Goal: Transaction & Acquisition: Book appointment/travel/reservation

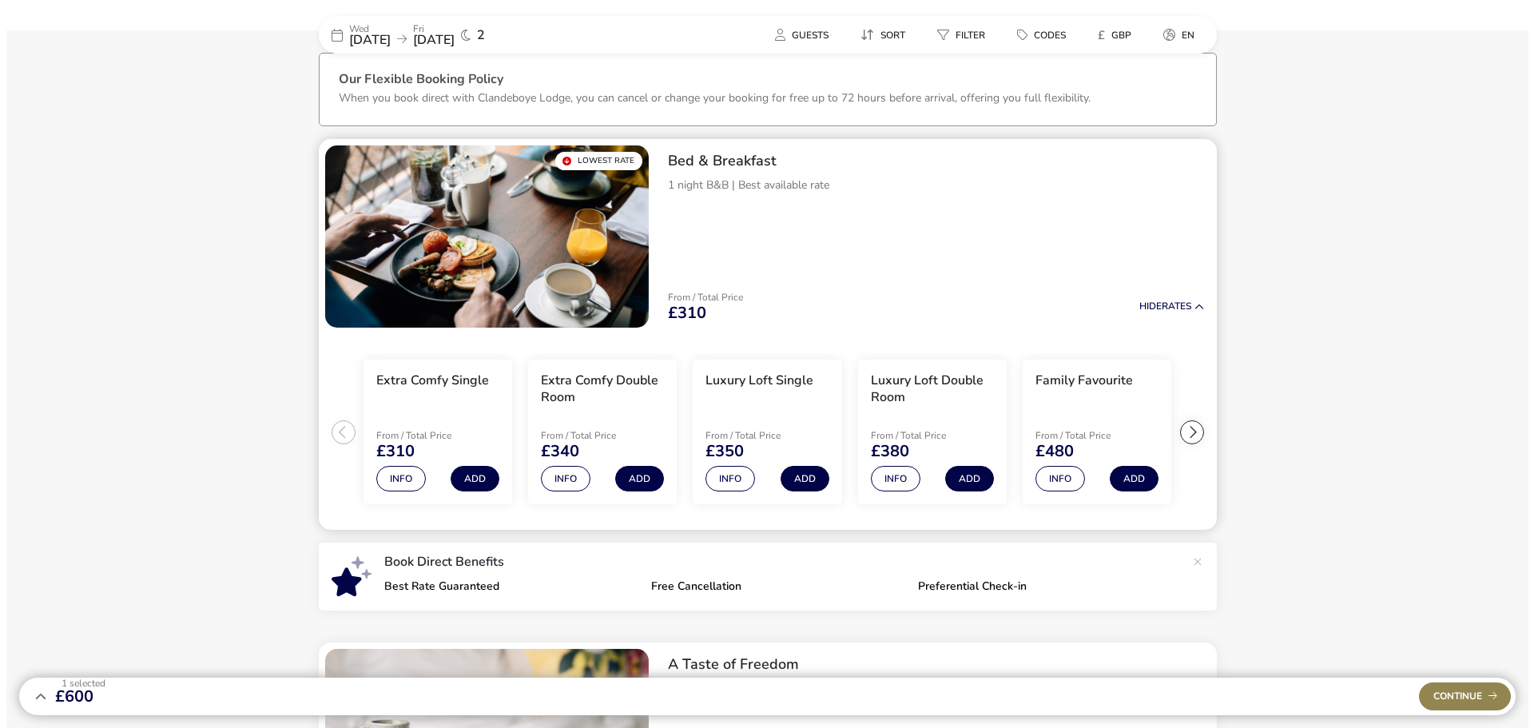
scroll to position [77, 0]
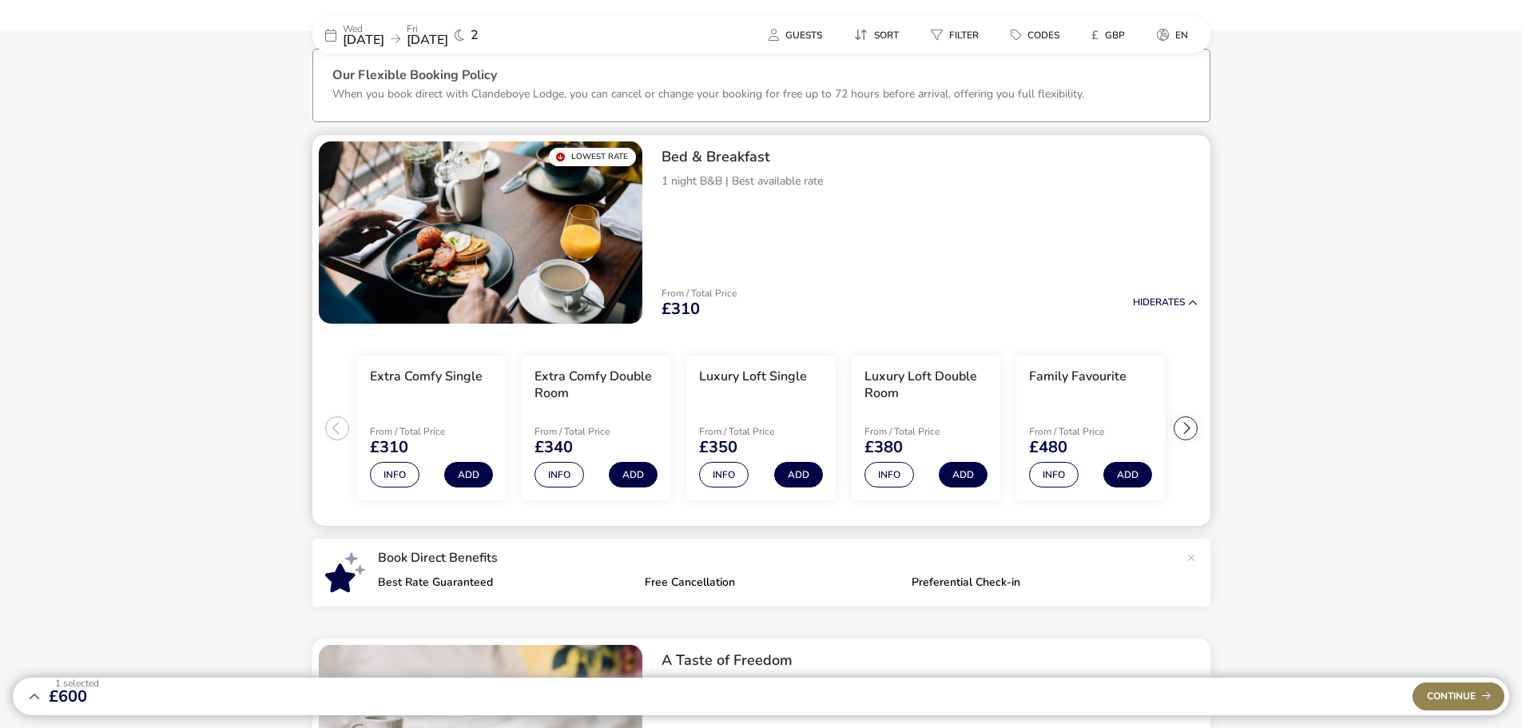
click at [748, 425] on div at bounding box center [1186, 428] width 24 height 24
click at [748, 425] on ul "Extra Comfy Single From / Total Price £310 Info Add Extra Comfy Double Room Fro…" at bounding box center [761, 428] width 898 height 197
click at [748, 469] on button "Info" at bounding box center [1054, 475] width 50 height 26
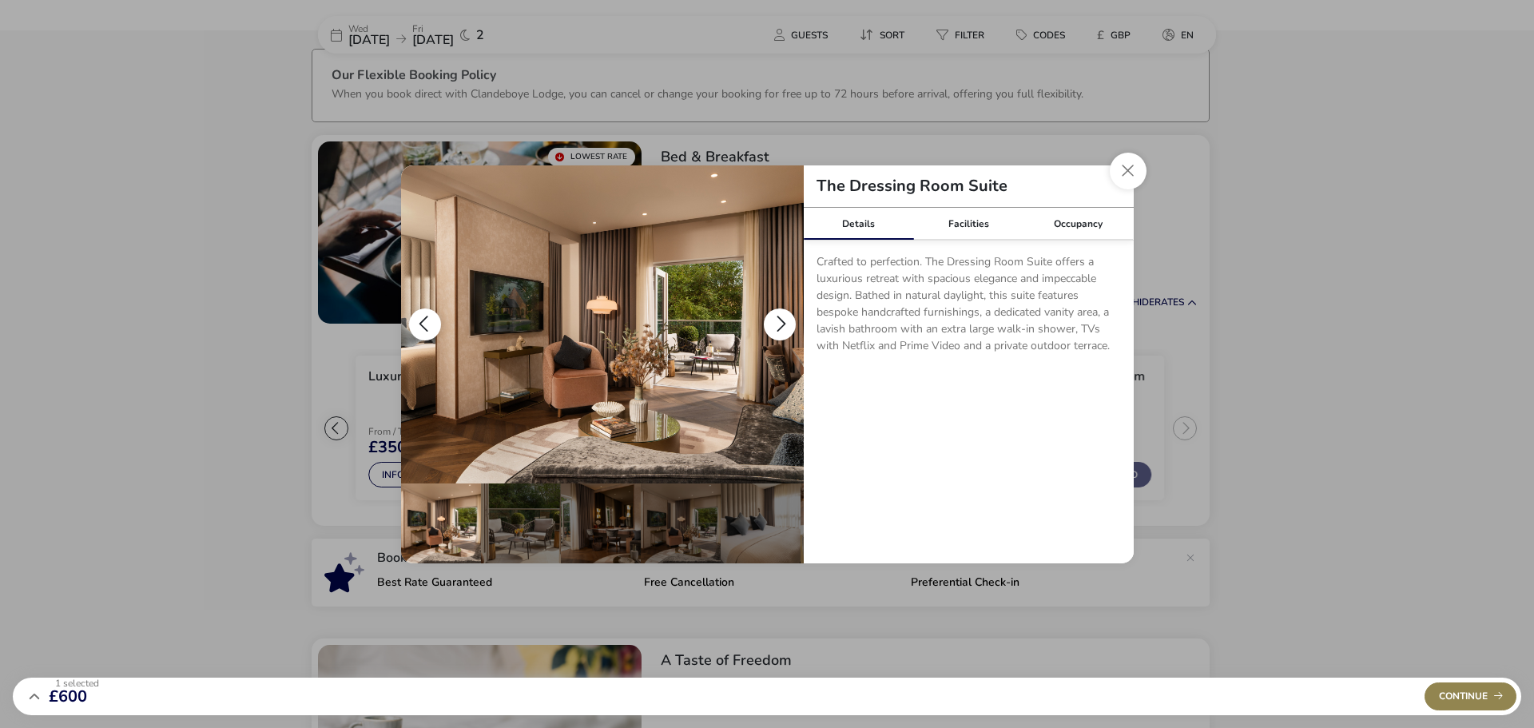
click at [748, 326] on button "details" at bounding box center [780, 324] width 32 height 32
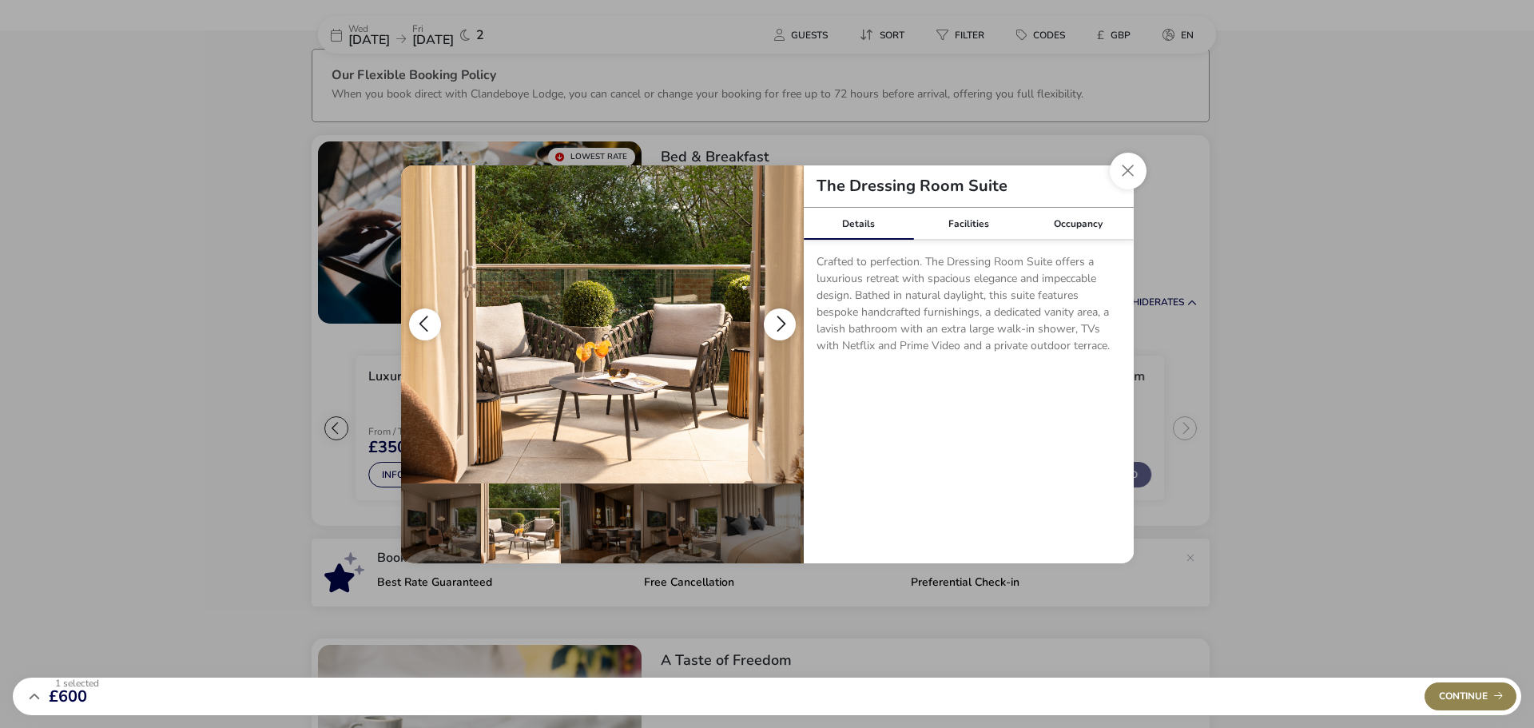
click at [748, 326] on button "details" at bounding box center [780, 324] width 32 height 32
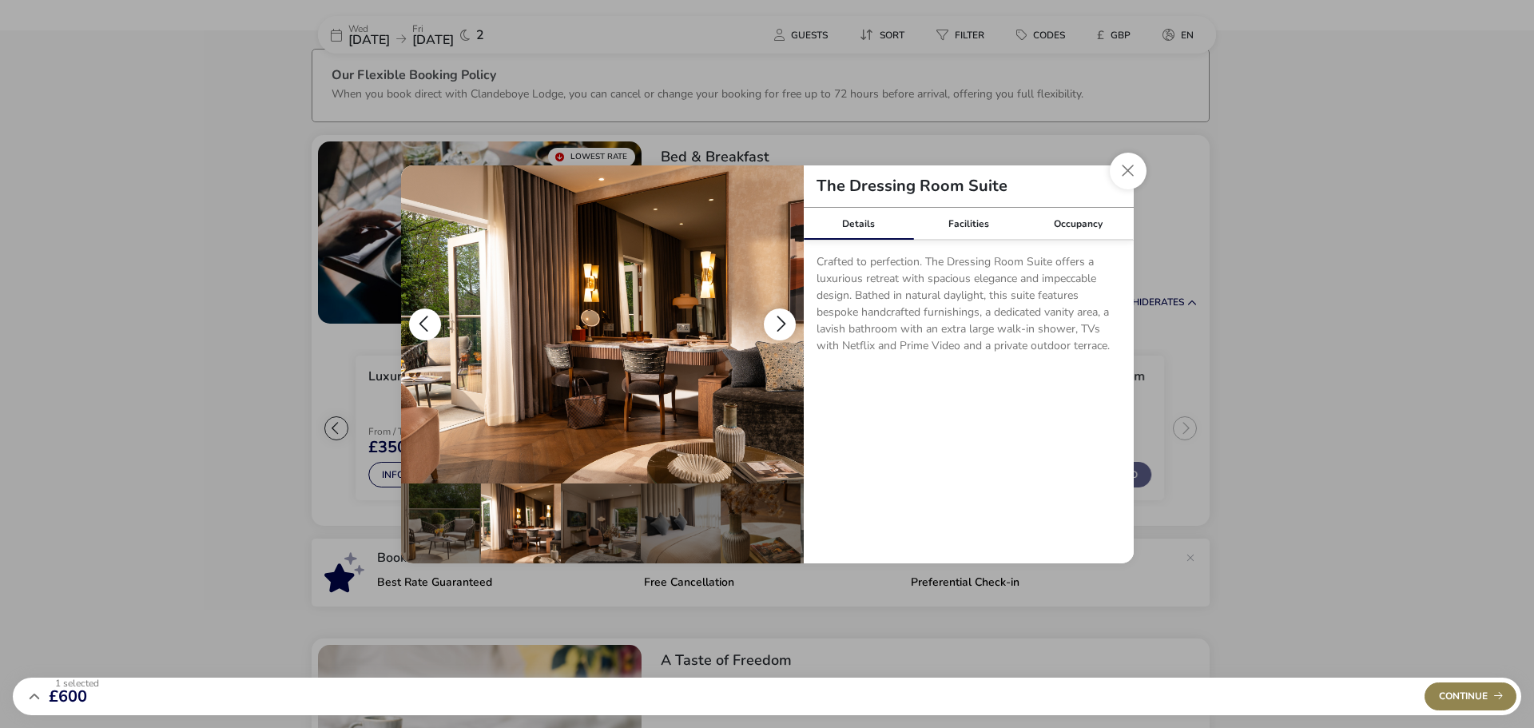
click at [748, 326] on button "details" at bounding box center [780, 324] width 32 height 32
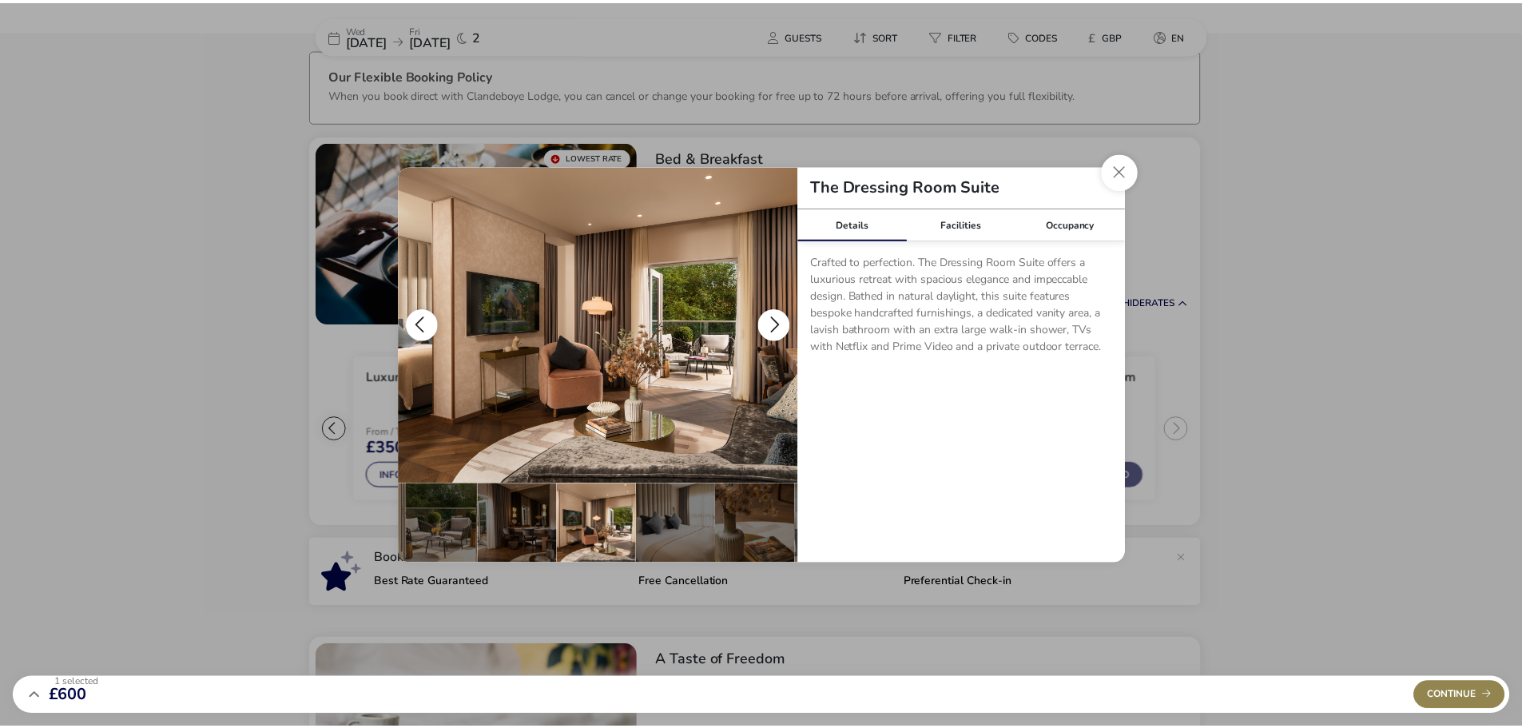
scroll to position [0, 157]
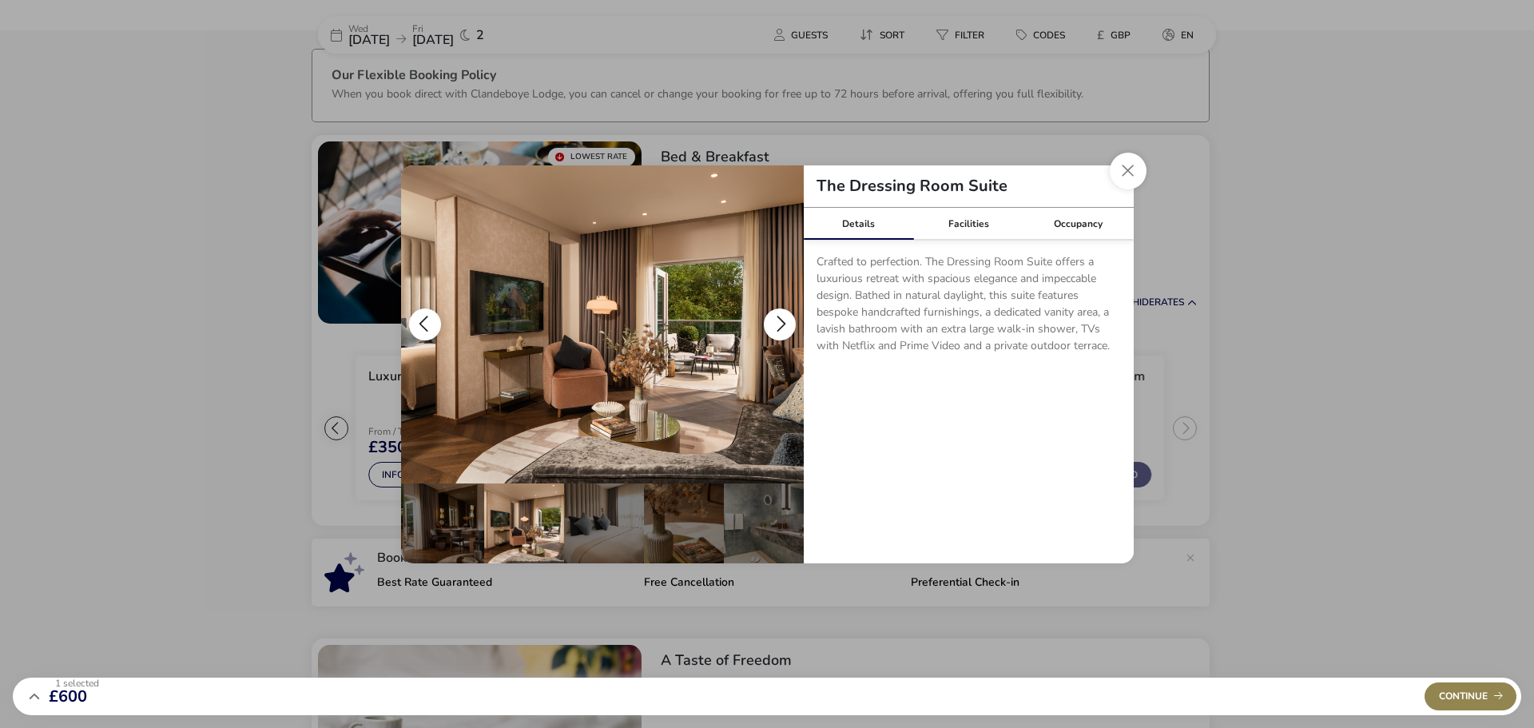
click at [748, 318] on button "details" at bounding box center [780, 324] width 32 height 32
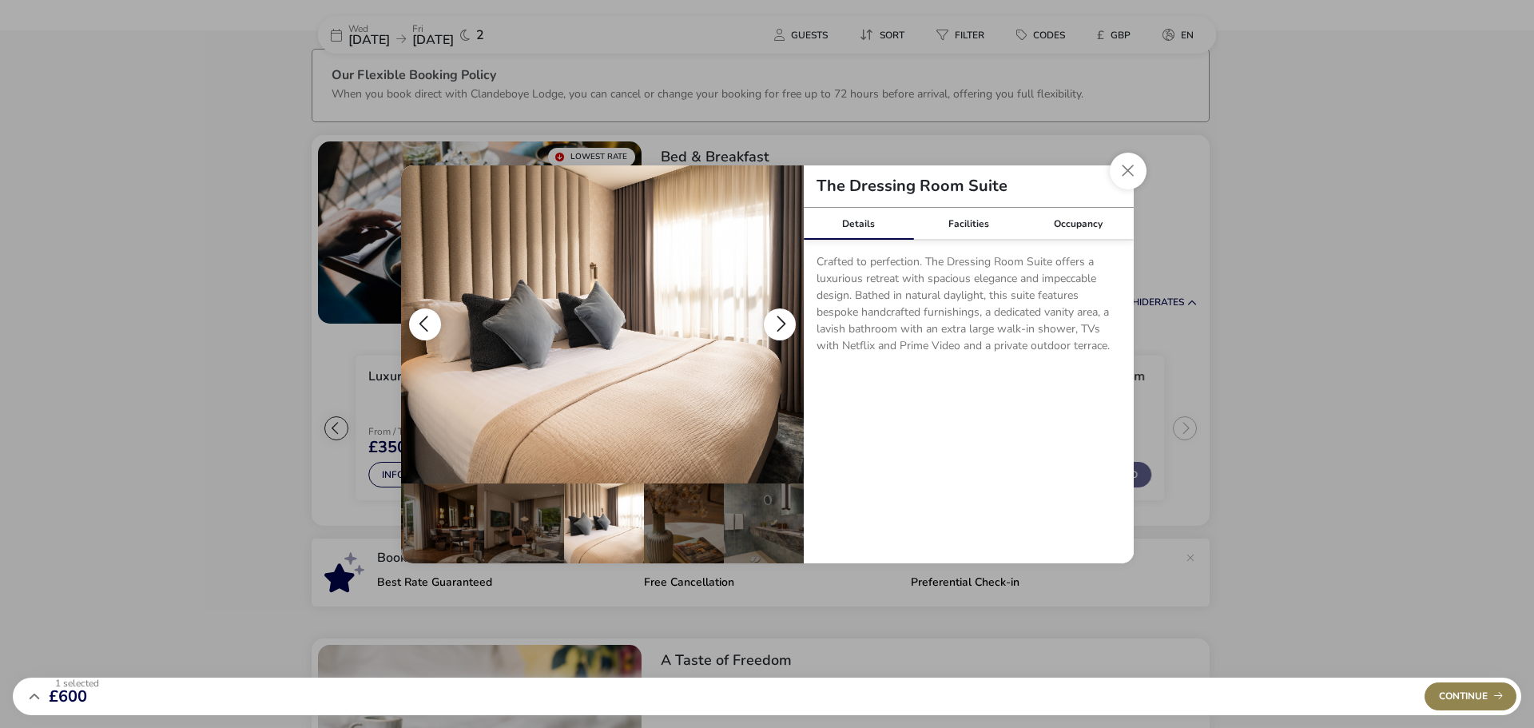
click at [748, 318] on button "details" at bounding box center [780, 324] width 32 height 32
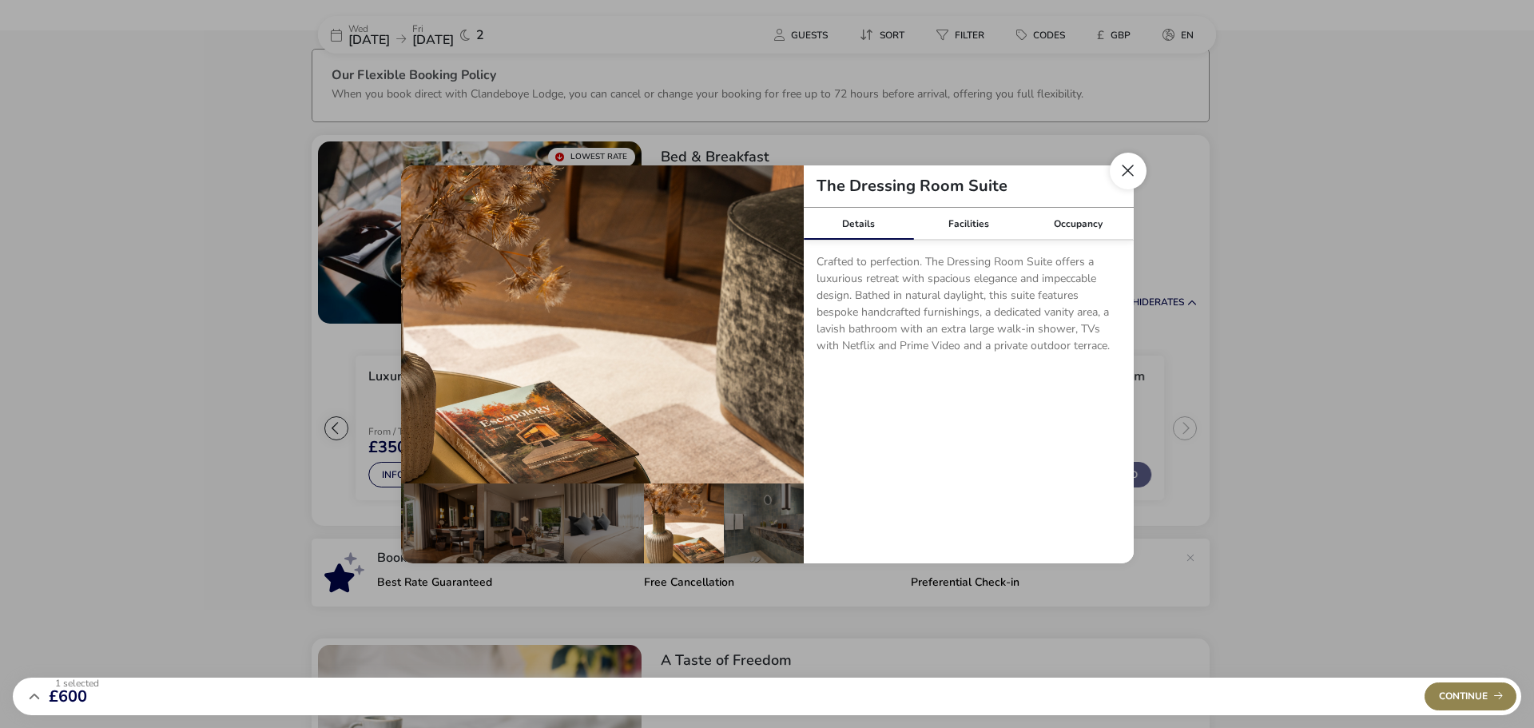
click at [748, 176] on button "Close dialog" at bounding box center [1128, 171] width 37 height 37
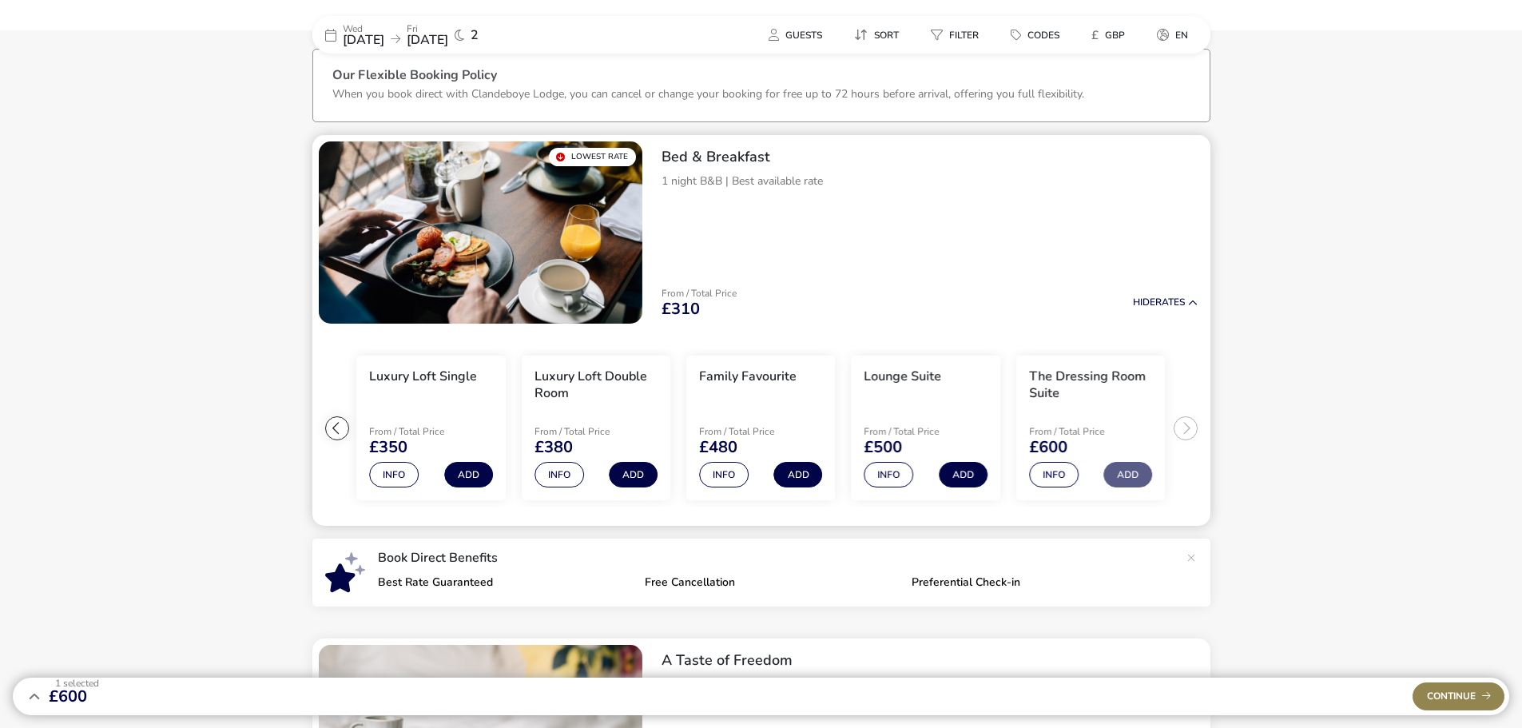
click at [341, 427] on div at bounding box center [337, 428] width 24 height 24
click at [710, 479] on button "Info" at bounding box center [724, 475] width 50 height 26
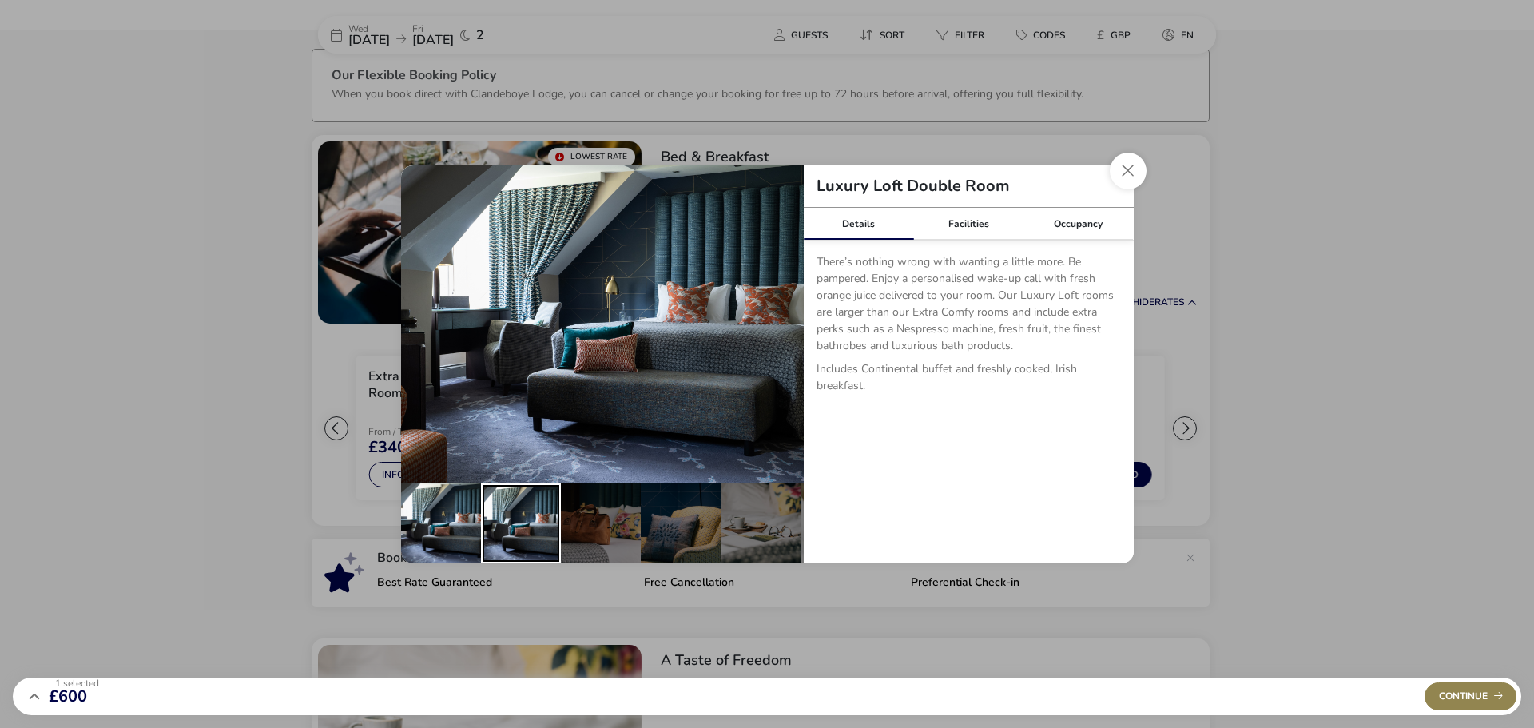
click at [533, 516] on div "details" at bounding box center [521, 523] width 80 height 80
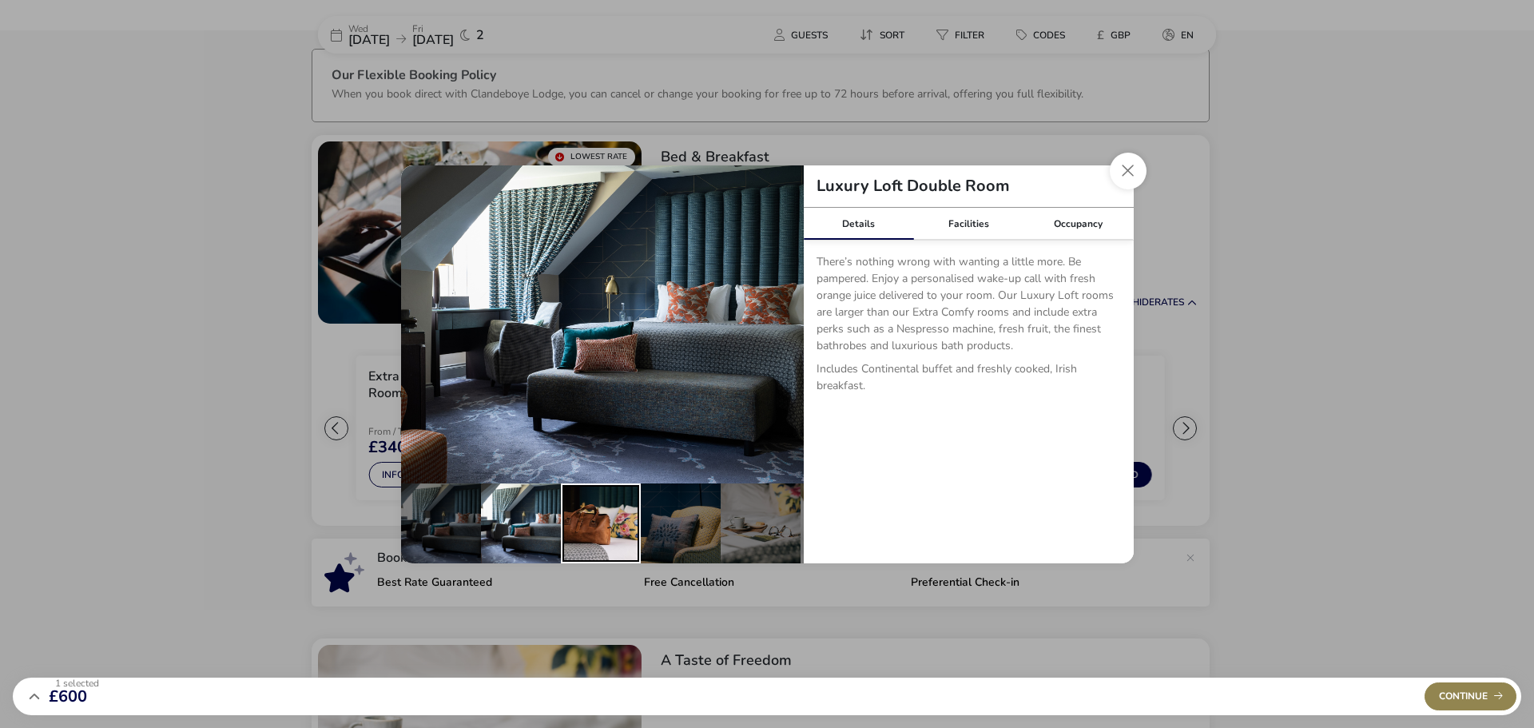
click at [593, 519] on div "details" at bounding box center [601, 523] width 80 height 80
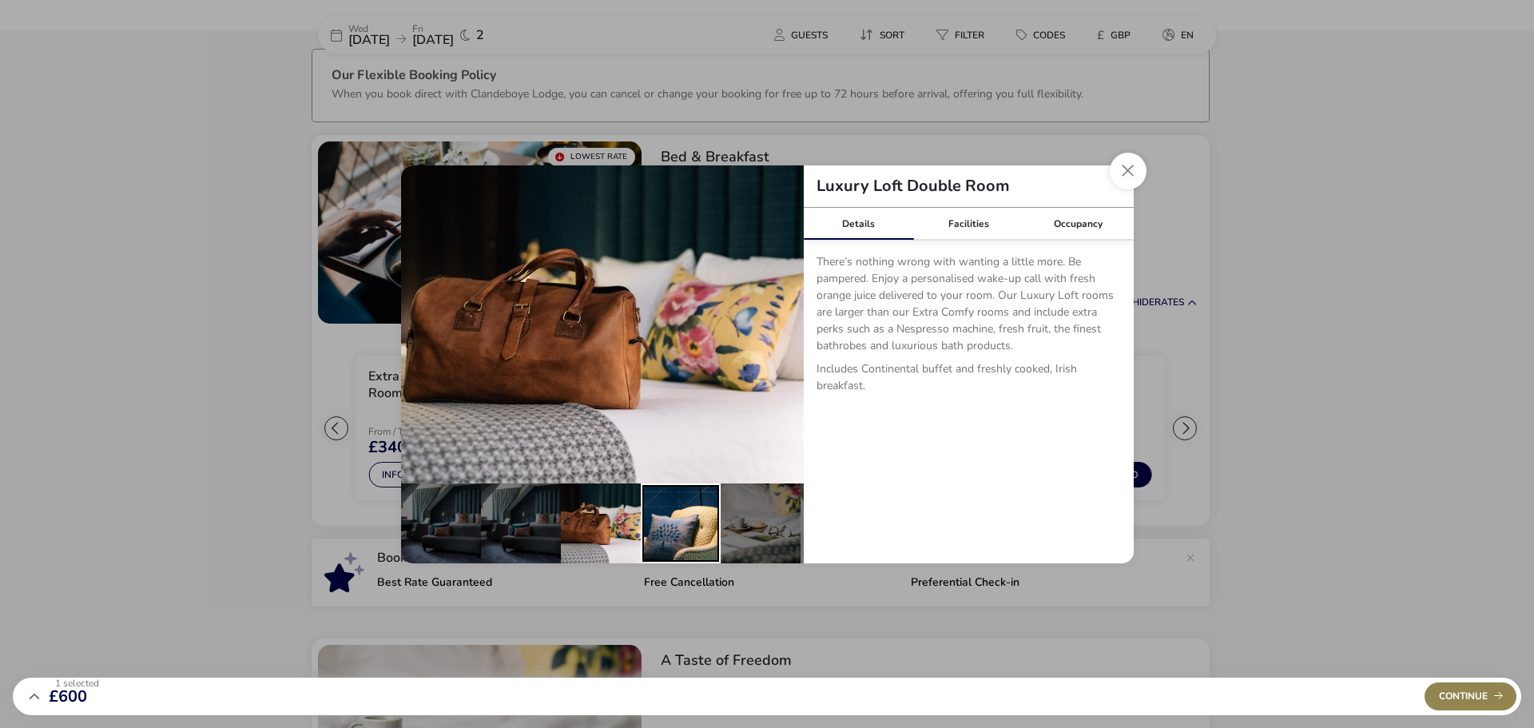
click at [650, 518] on div "details" at bounding box center [681, 523] width 80 height 80
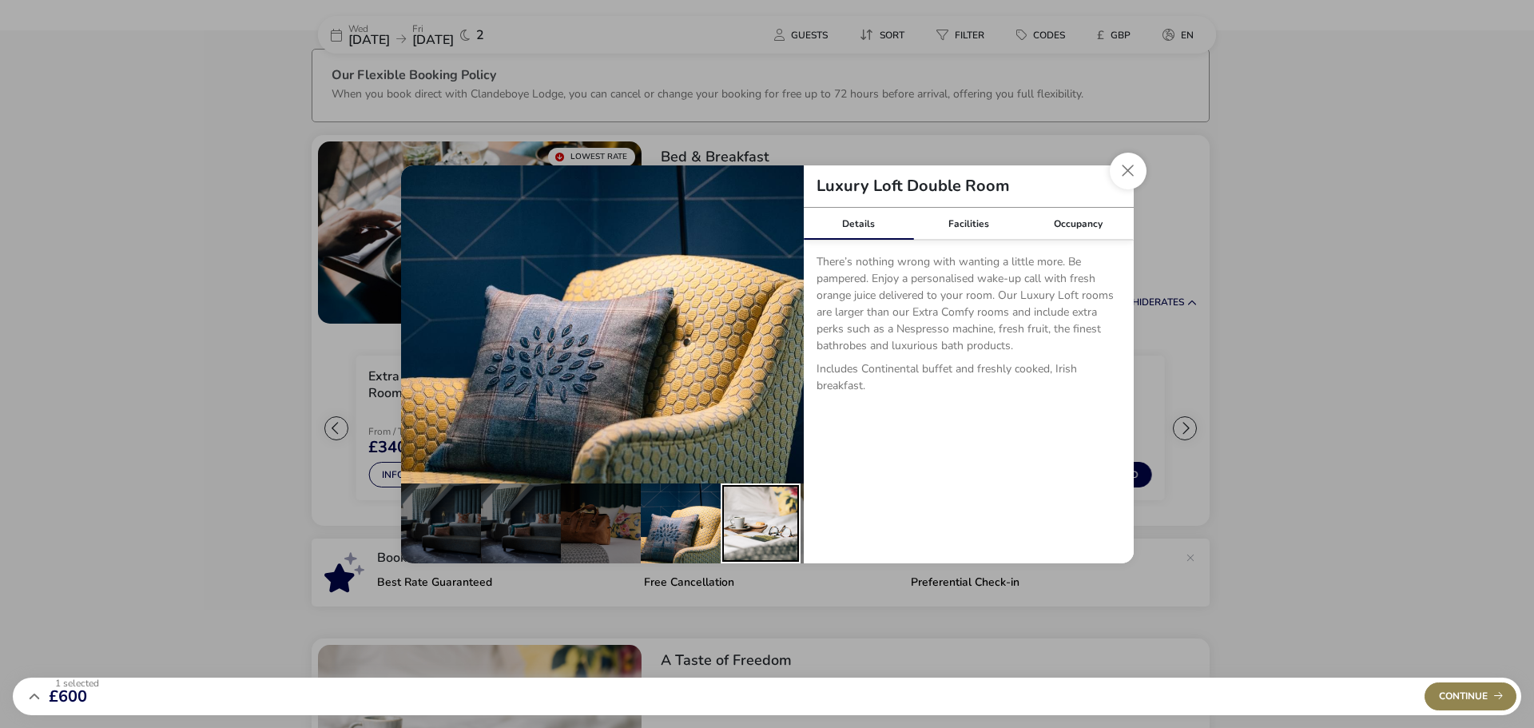
click at [729, 510] on div "details" at bounding box center [761, 523] width 80 height 80
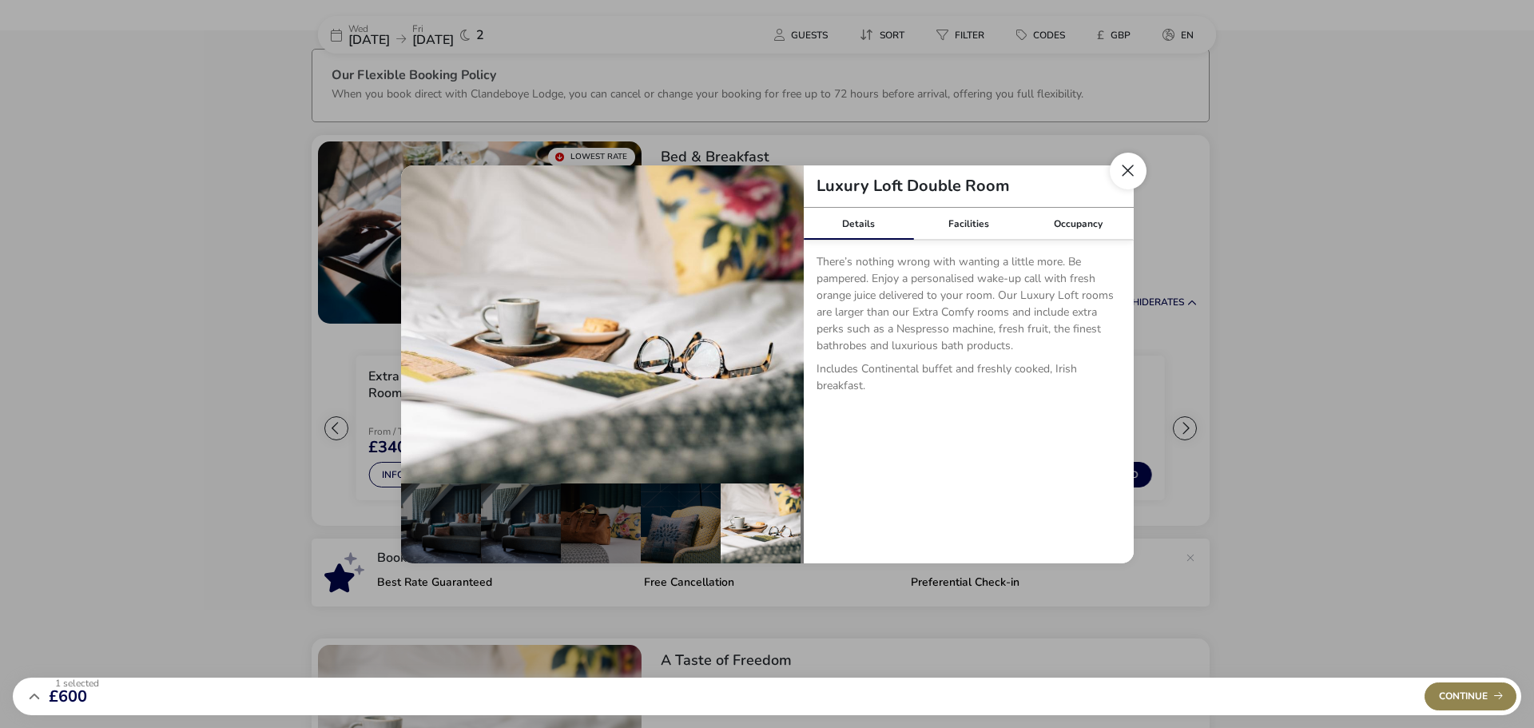
click at [748, 163] on button "Close dialog" at bounding box center [1128, 171] width 37 height 37
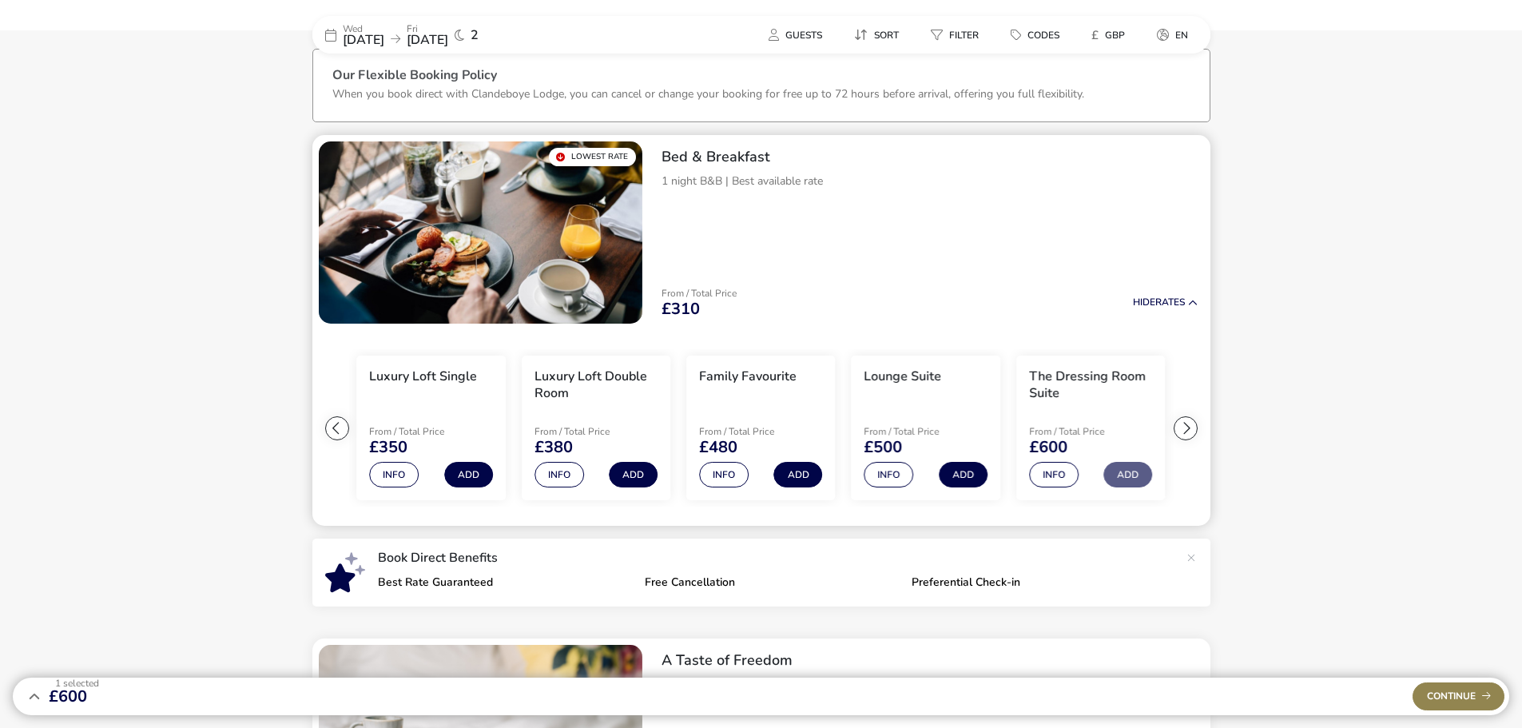
click at [337, 431] on div at bounding box center [337, 428] width 24 height 24
click at [338, 431] on div at bounding box center [337, 428] width 24 height 24
click at [338, 431] on ul "Extra Comfy Single From / Total Price £310 Info Add Extra Comfy Double Room Fro…" at bounding box center [761, 428] width 898 height 197
click at [552, 478] on button "Info" at bounding box center [560, 475] width 50 height 26
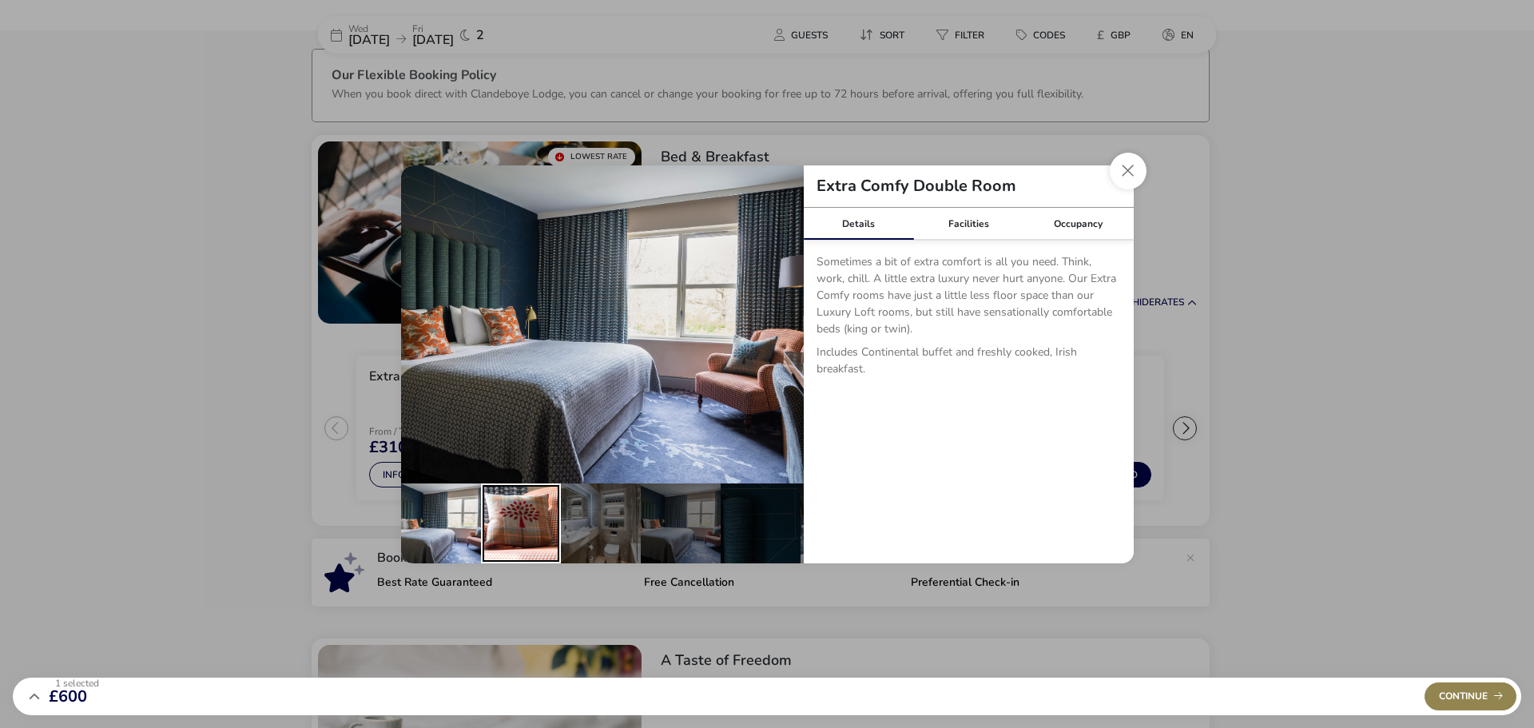
click at [536, 521] on div "details" at bounding box center [521, 523] width 80 height 80
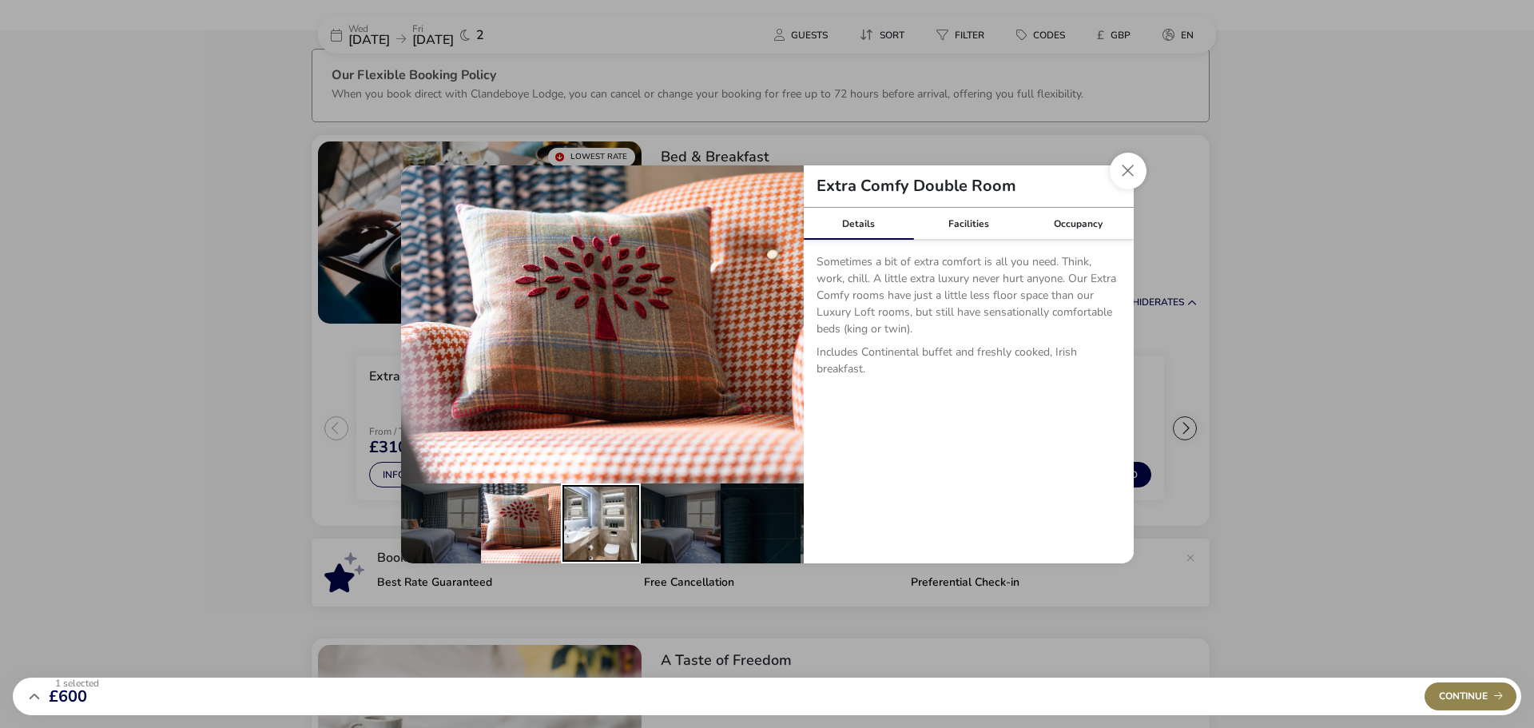
click at [608, 514] on div "details" at bounding box center [601, 523] width 80 height 80
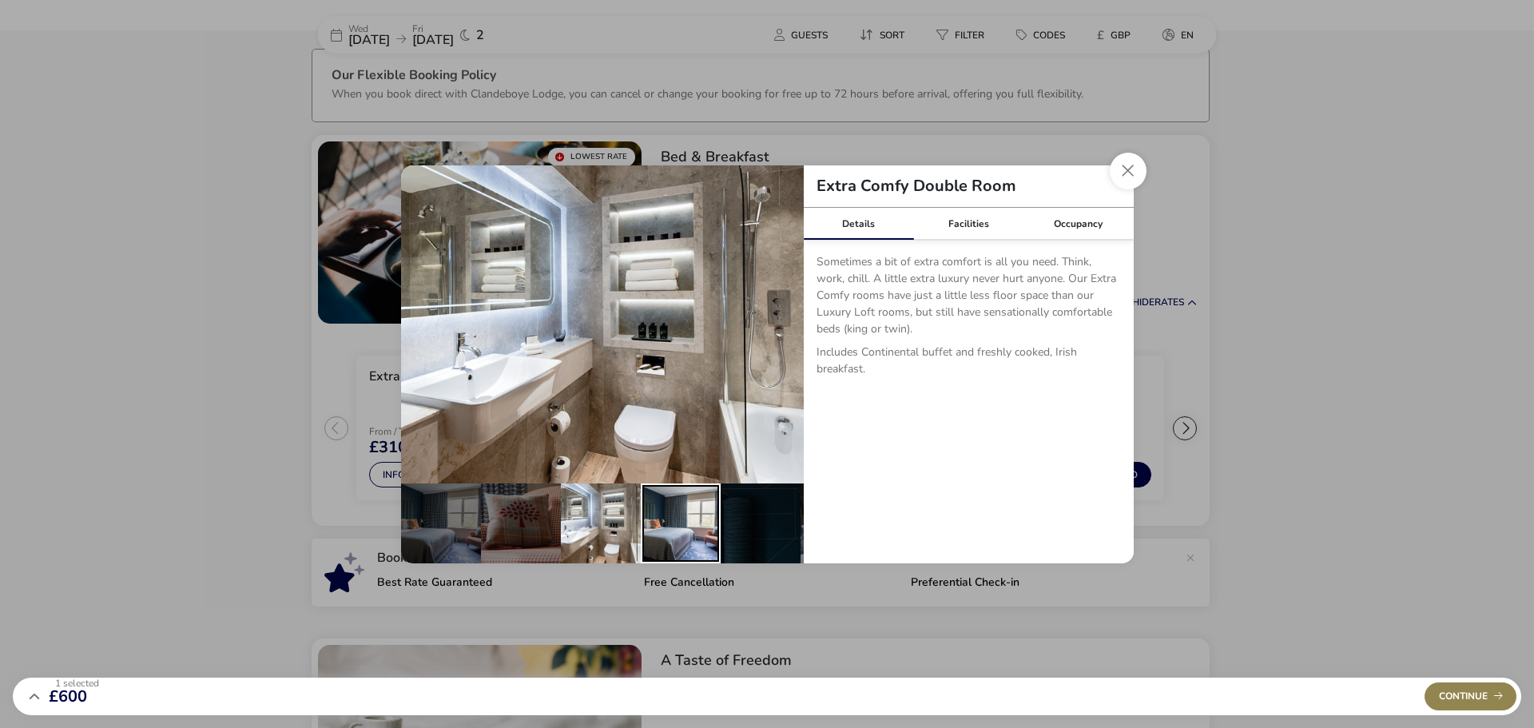
click at [654, 520] on div "details" at bounding box center [681, 523] width 80 height 80
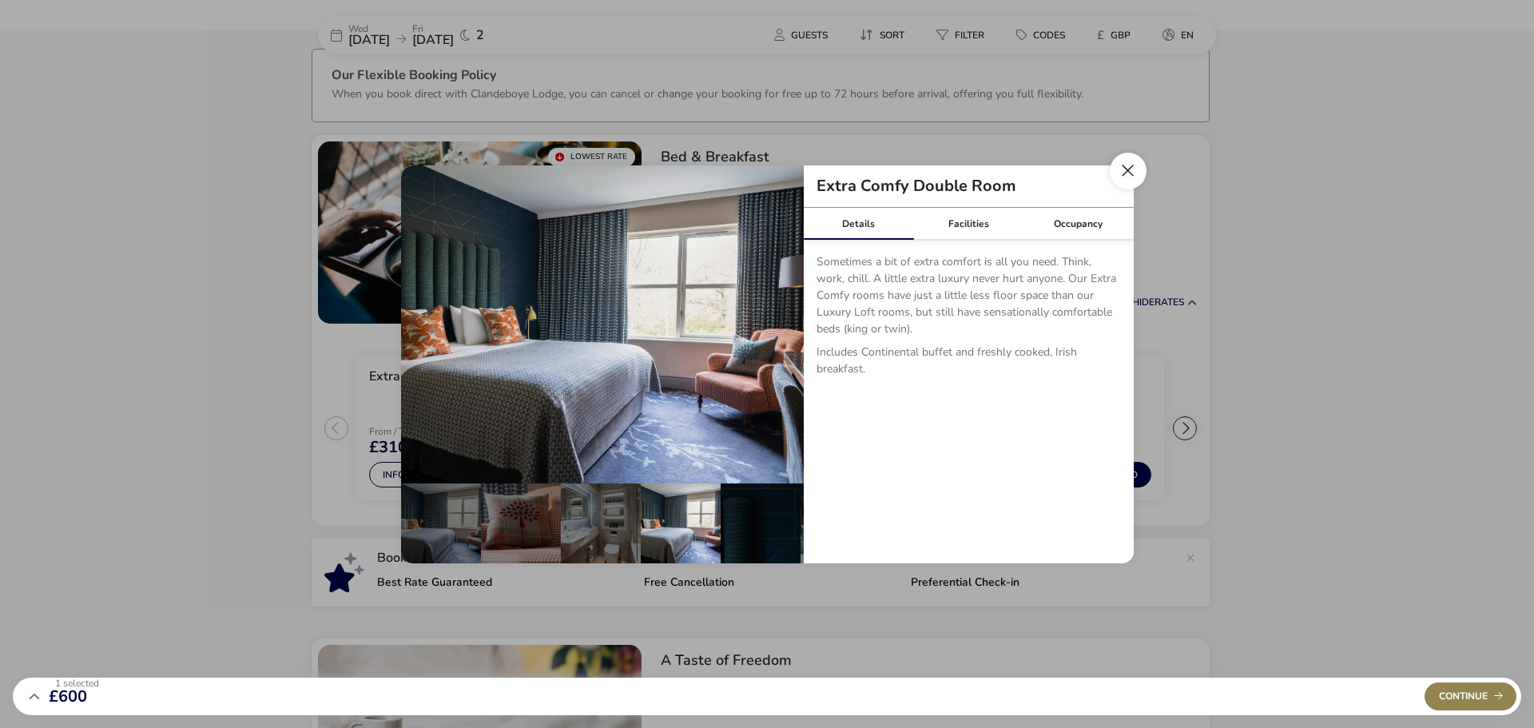
click at [748, 171] on button "Close dialog" at bounding box center [1128, 171] width 37 height 37
